Goal: Check status: Check status

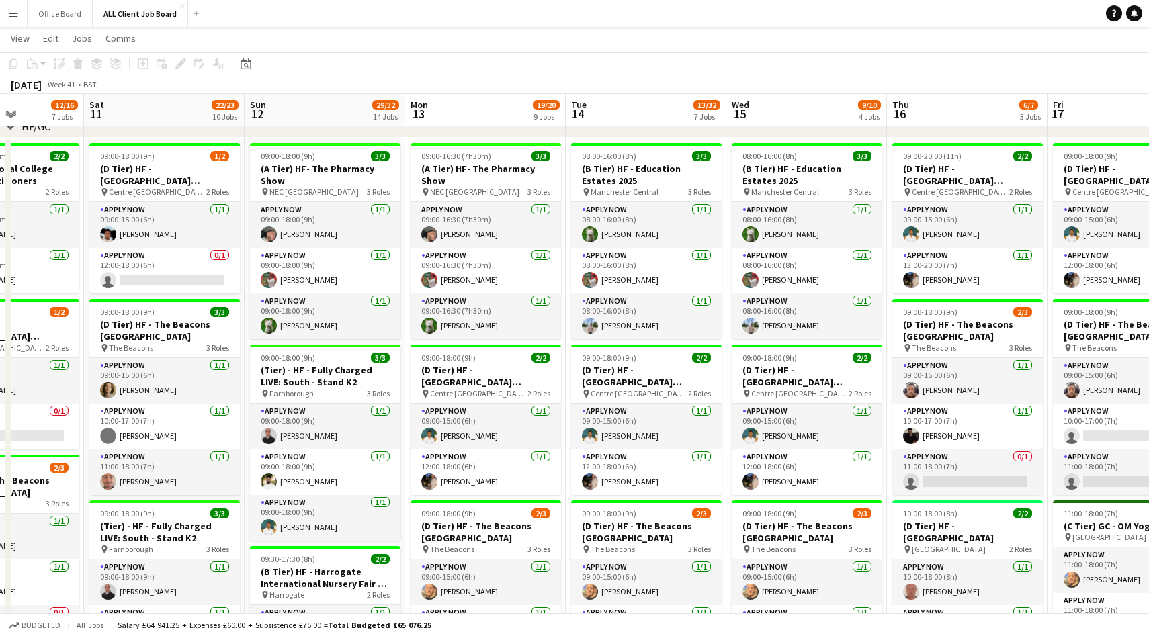
scroll to position [0, 358]
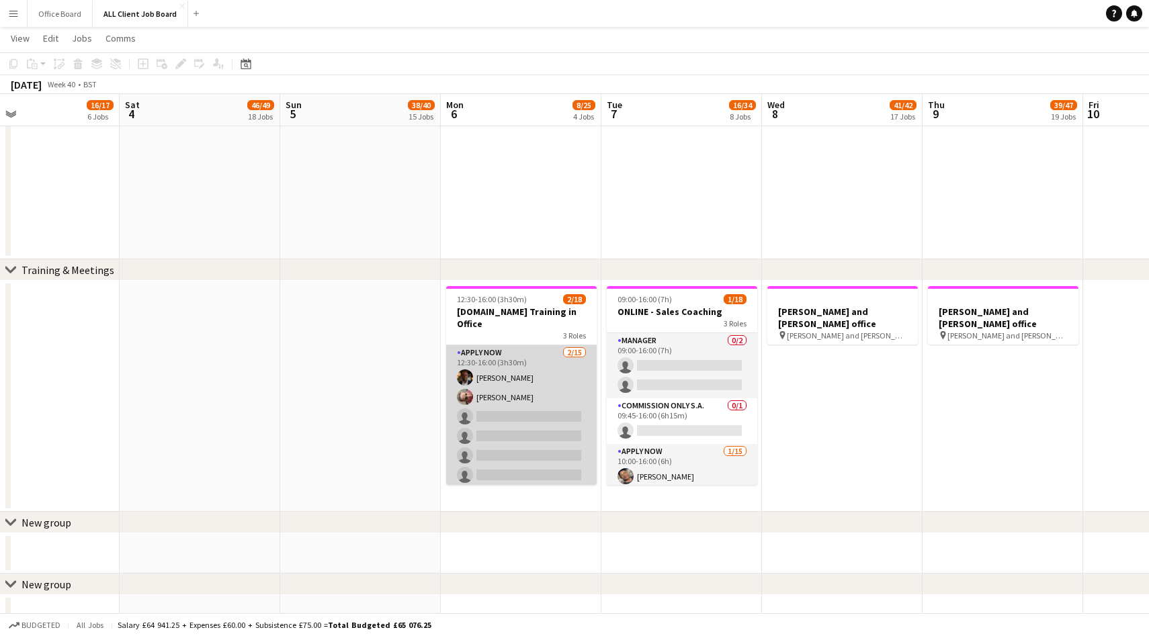
click at [462, 370] on app-user-avatar at bounding box center [465, 378] width 16 height 16
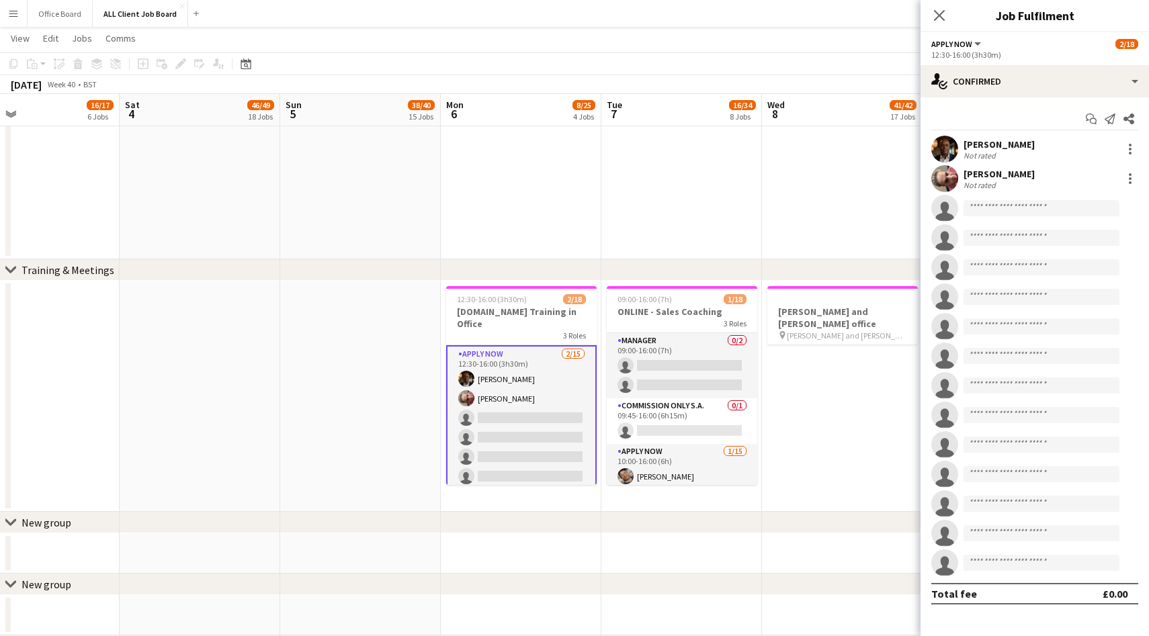
click at [939, 156] on app-user-avatar at bounding box center [944, 149] width 27 height 27
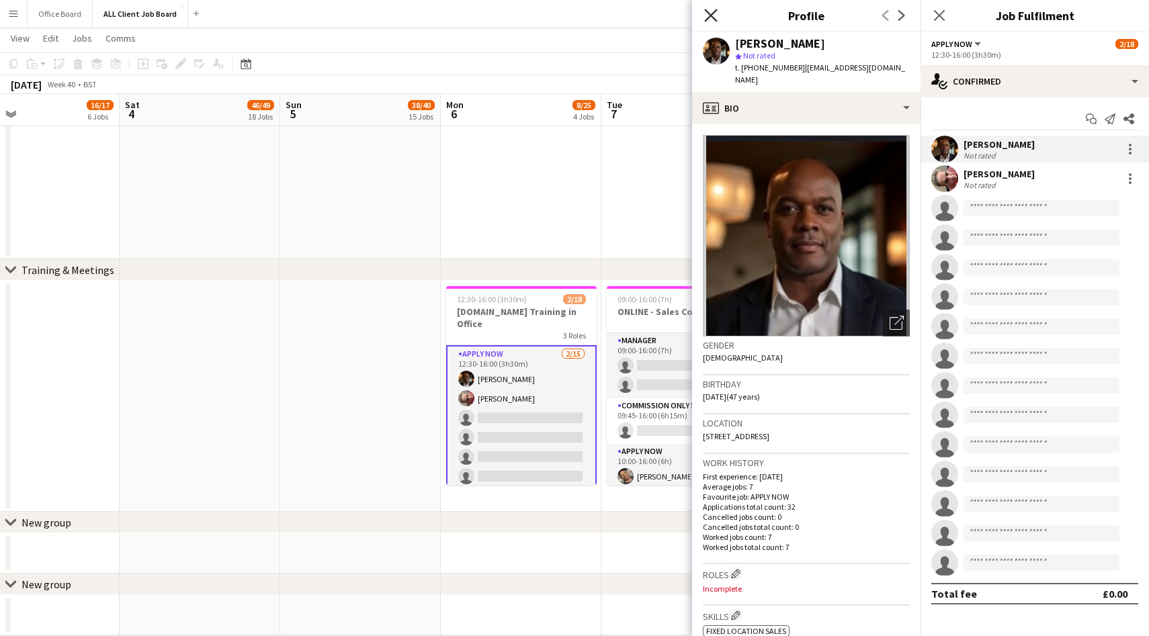
click at [708, 15] on icon "Close pop-in" at bounding box center [710, 15] width 13 height 13
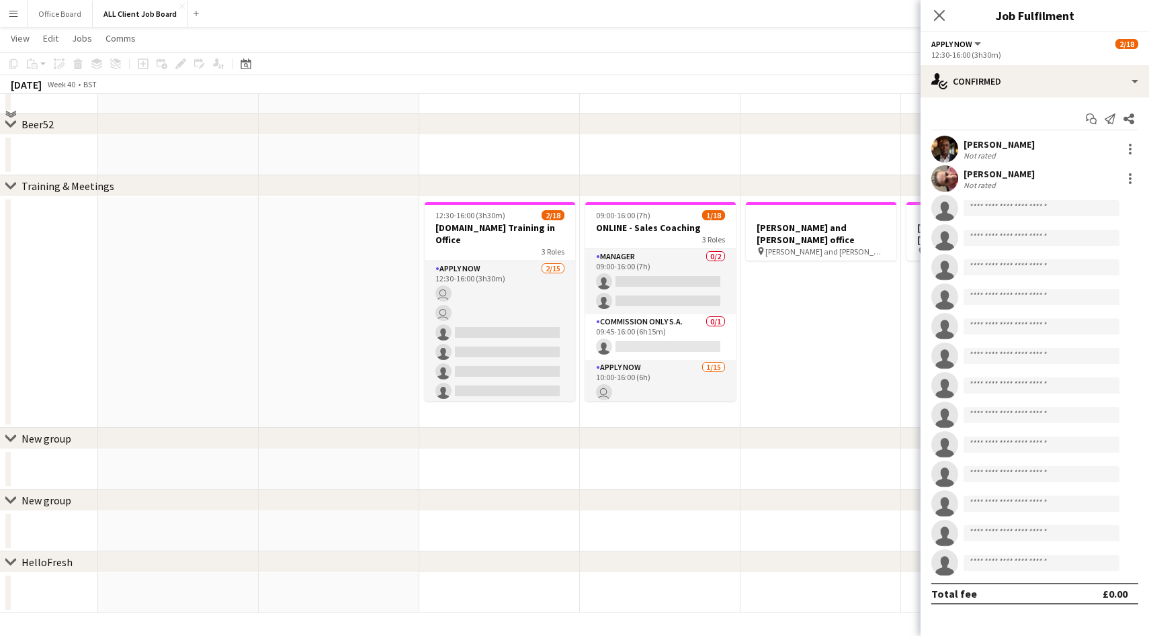
scroll to position [4550, 0]
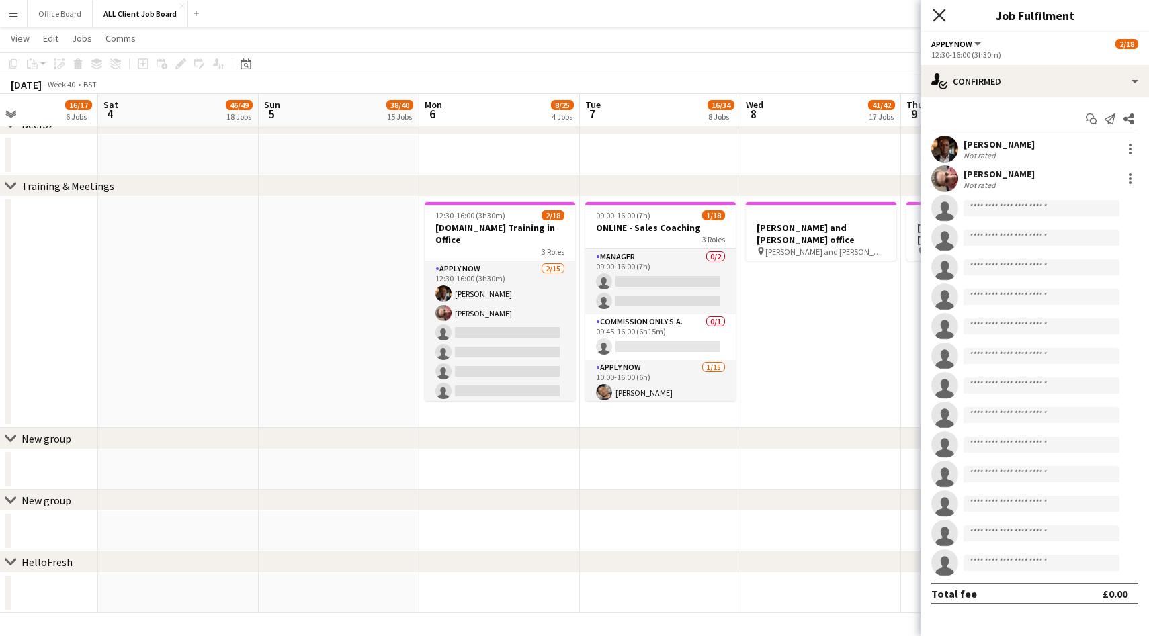
click at [938, 11] on icon "Close pop-in" at bounding box center [939, 15] width 13 height 13
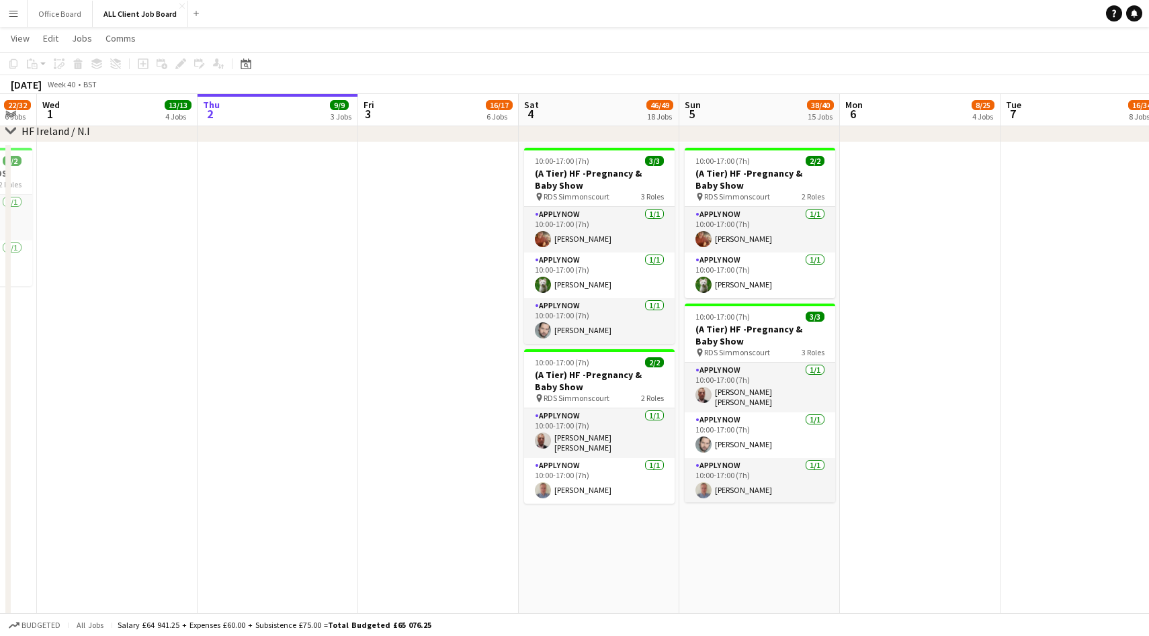
scroll to position [0, 602]
